Goal: Task Accomplishment & Management: Manage account settings

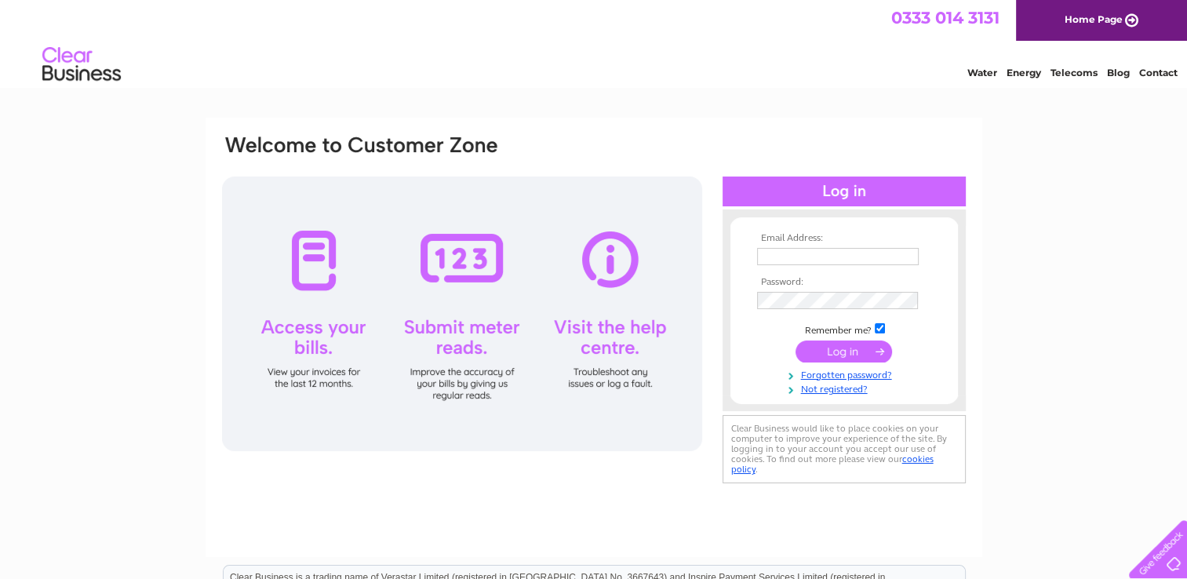
type input "[EMAIL_ADDRESS][DOMAIN_NAME]"
click at [834, 352] on input "submit" at bounding box center [844, 352] width 97 height 22
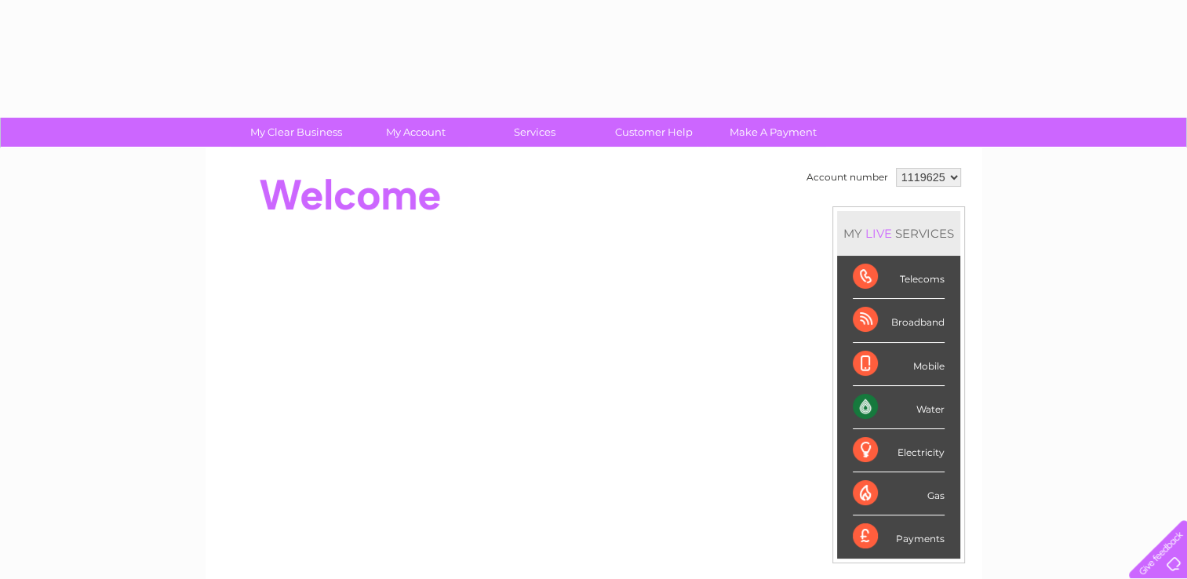
click at [812, 352] on td "Account number 1119625 MY LIVE SERVICES Telecoms Broadband Mobile Water Electri…" at bounding box center [884, 440] width 162 height 552
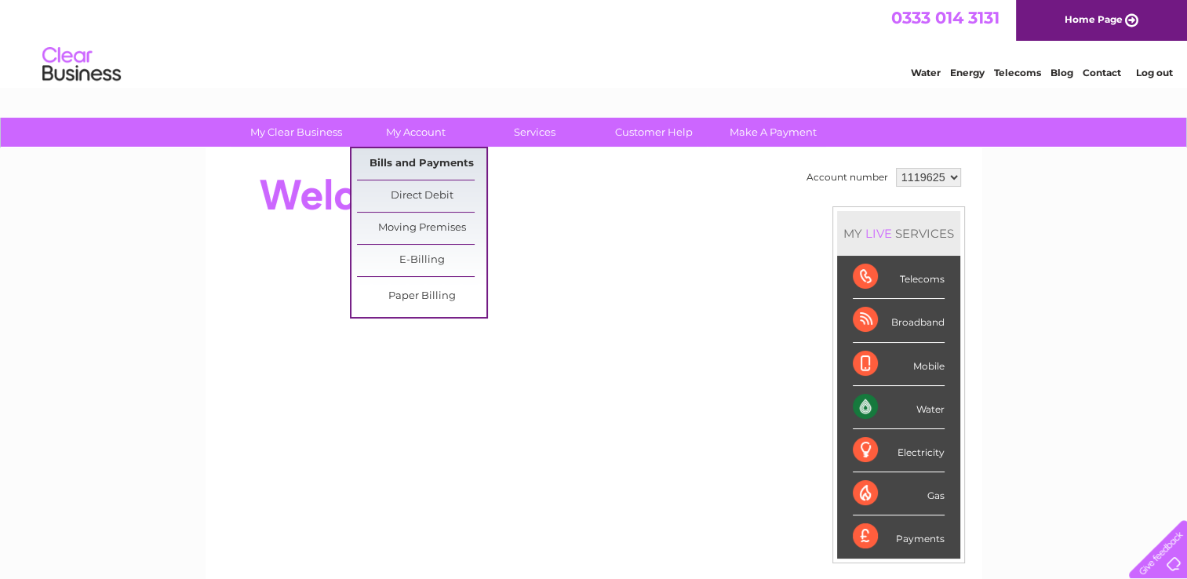
click at [426, 165] on link "Bills and Payments" at bounding box center [421, 163] width 129 height 31
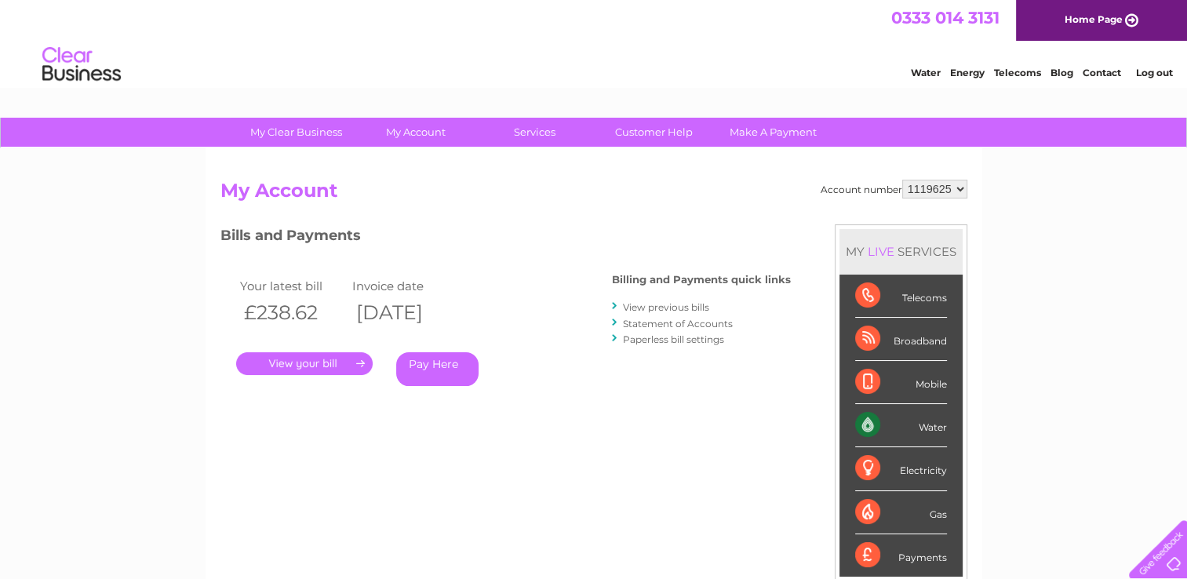
click at [323, 363] on link "." at bounding box center [304, 363] width 137 height 23
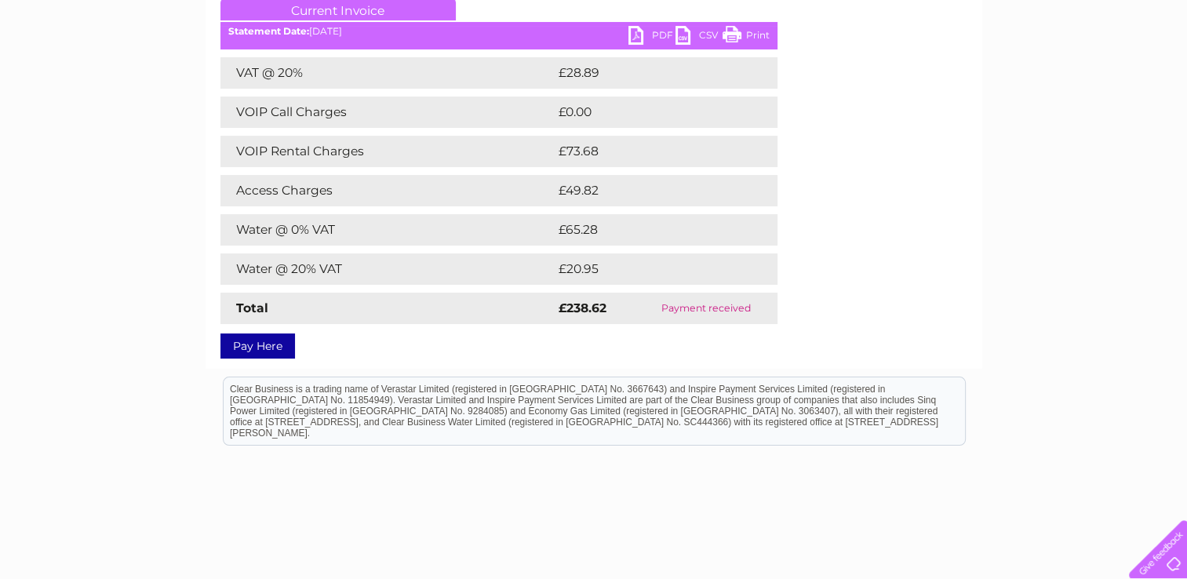
scroll to position [235, 0]
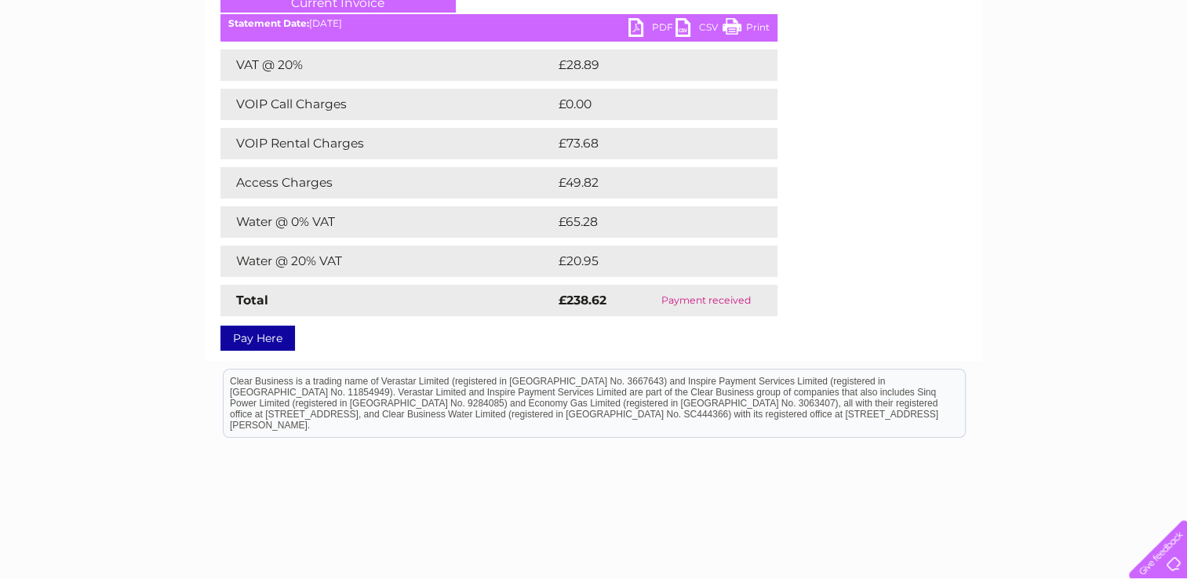
click at [637, 24] on link "PDF" at bounding box center [652, 29] width 47 height 23
